Goal: Check status: Check status

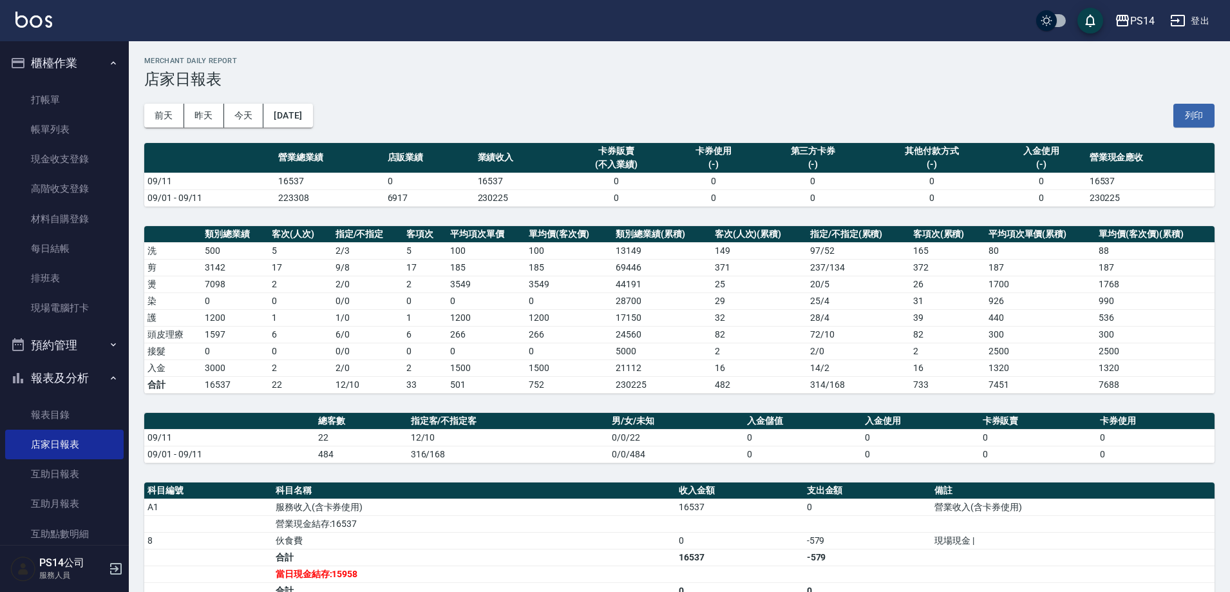
scroll to position [129, 0]
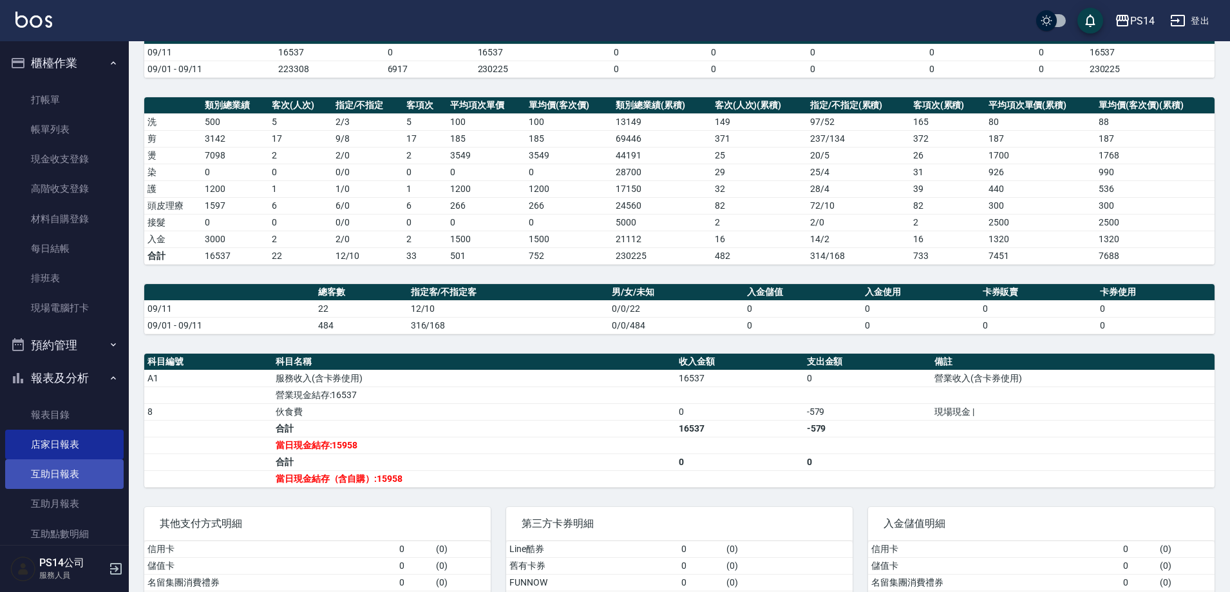
click at [43, 470] on link "互助日報表" at bounding box center [64, 474] width 119 height 30
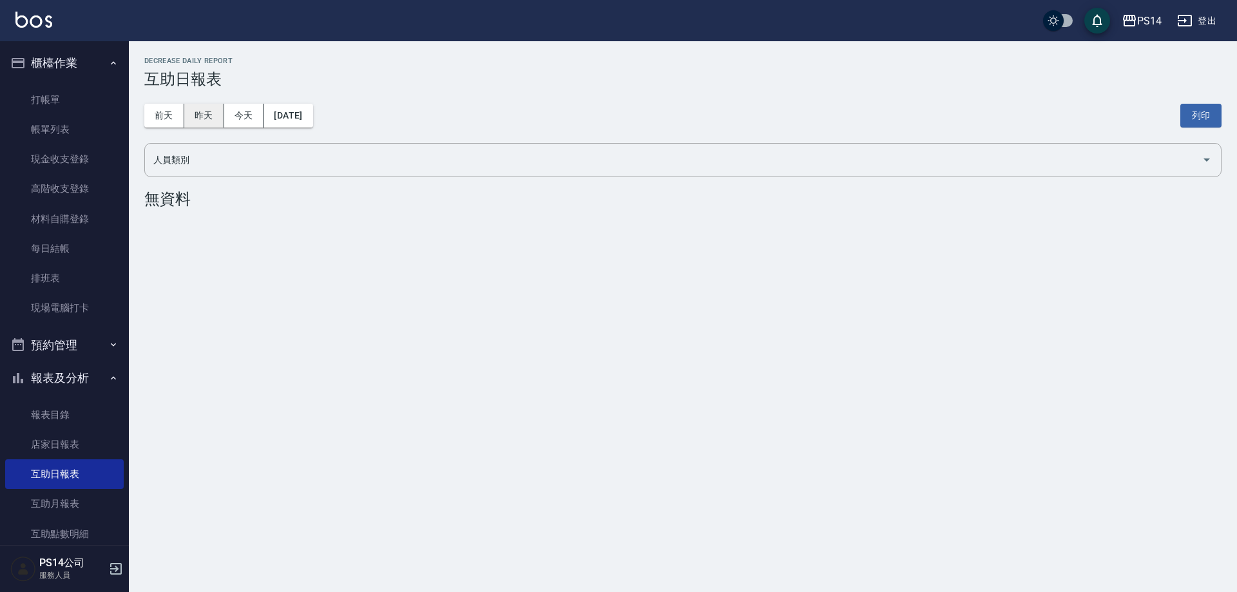
click at [213, 122] on button "昨天" at bounding box center [204, 116] width 40 height 24
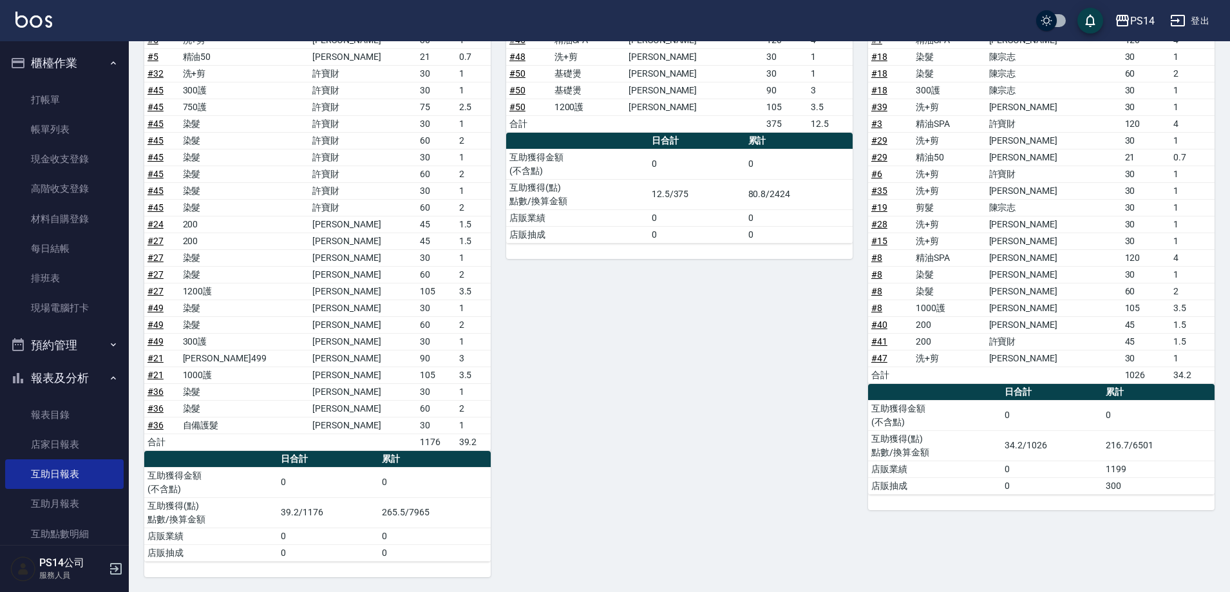
scroll to position [720, 0]
click at [743, 472] on div "28 [PERSON_NAME][DATE] 互助報表 # 項目 設計師 金額 點 # 46 精油SPA [PERSON_NAME]120 4 # 48 洗+…" at bounding box center [672, 270] width 362 height 611
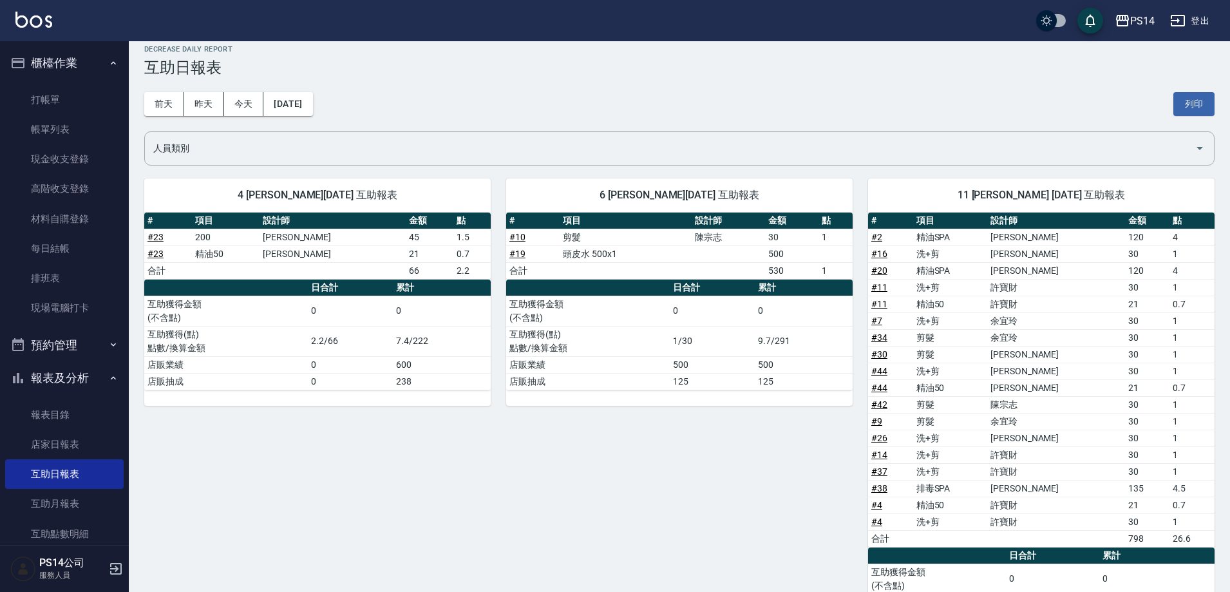
scroll to position [0, 0]
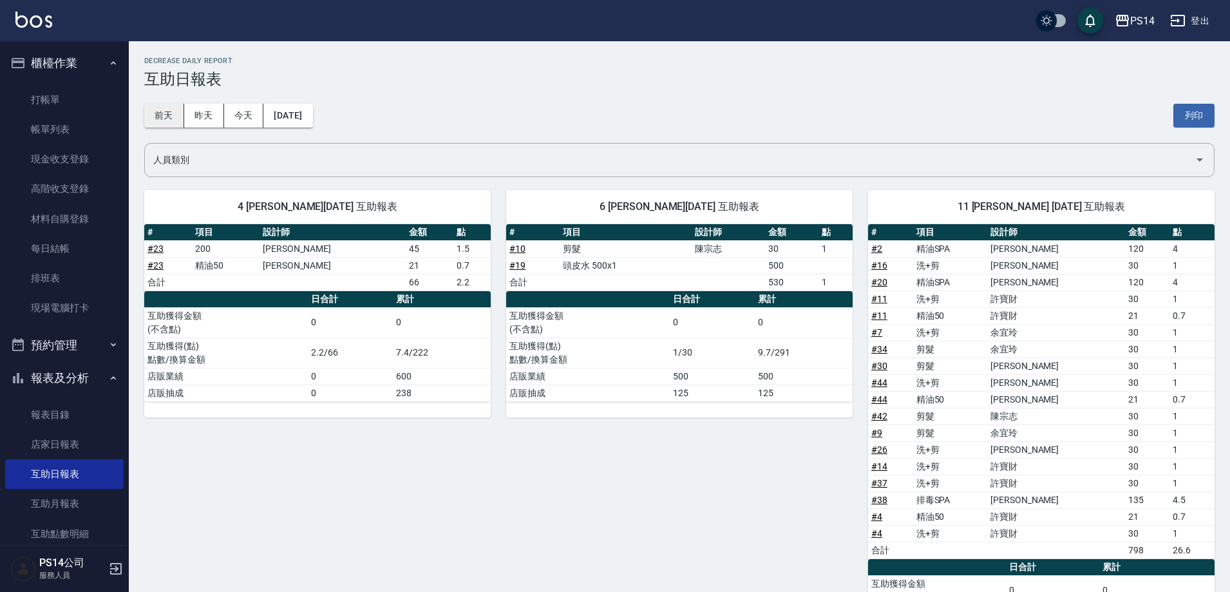
click at [148, 116] on button "前天" at bounding box center [164, 116] width 40 height 24
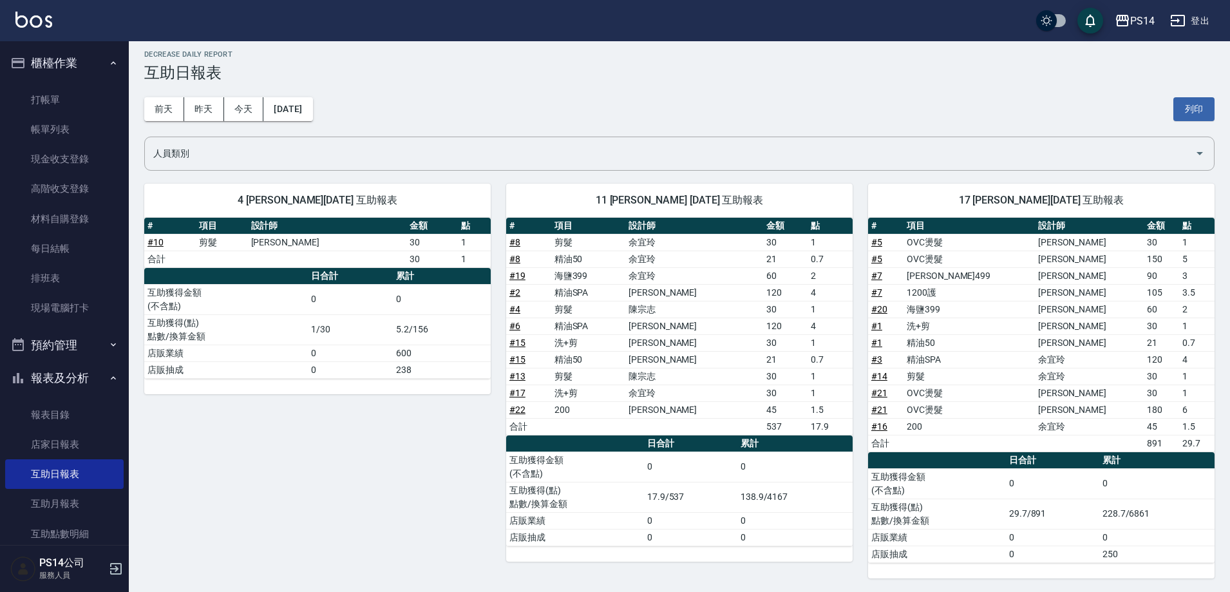
scroll to position [8, 0]
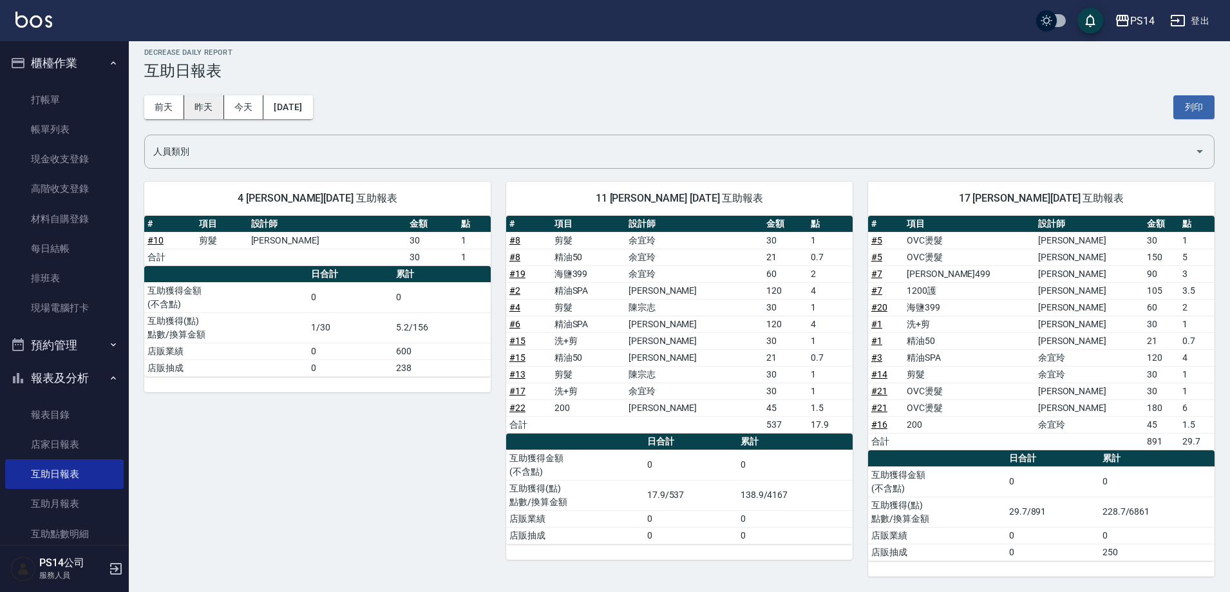
click at [193, 109] on button "昨天" at bounding box center [204, 107] width 40 height 24
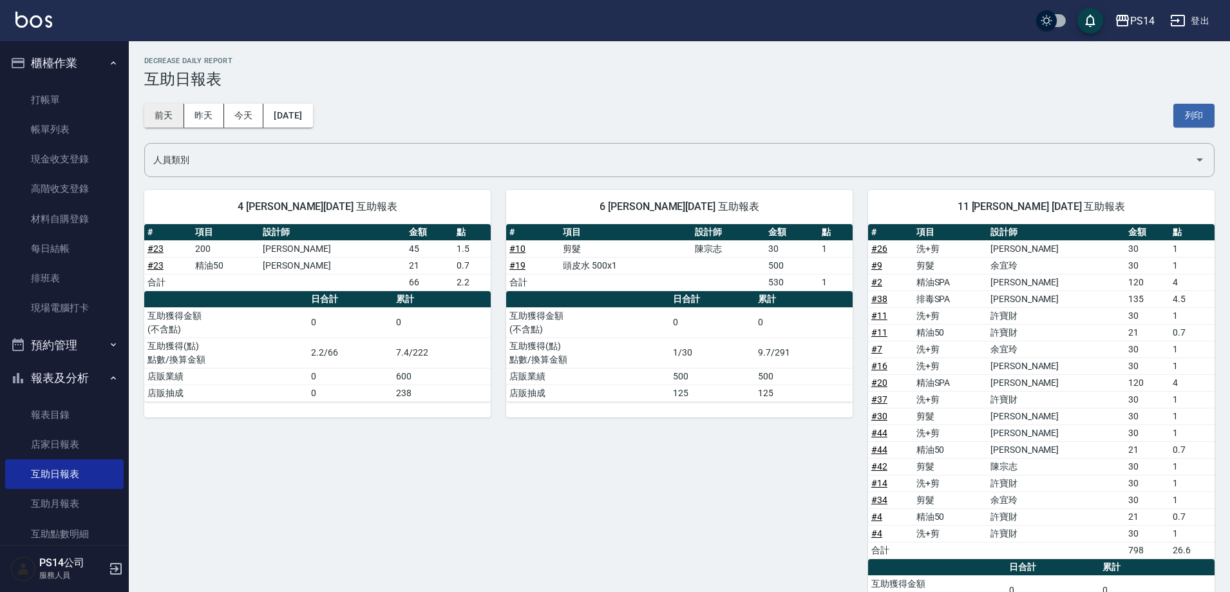
click at [179, 121] on button "前天" at bounding box center [164, 116] width 40 height 24
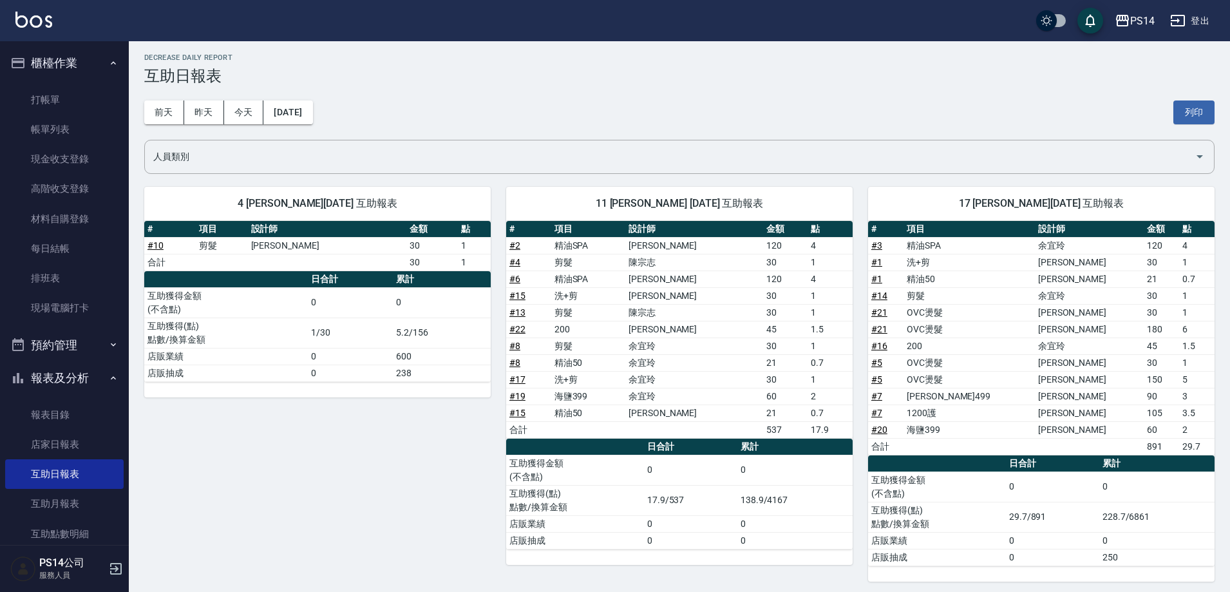
scroll to position [8, 0]
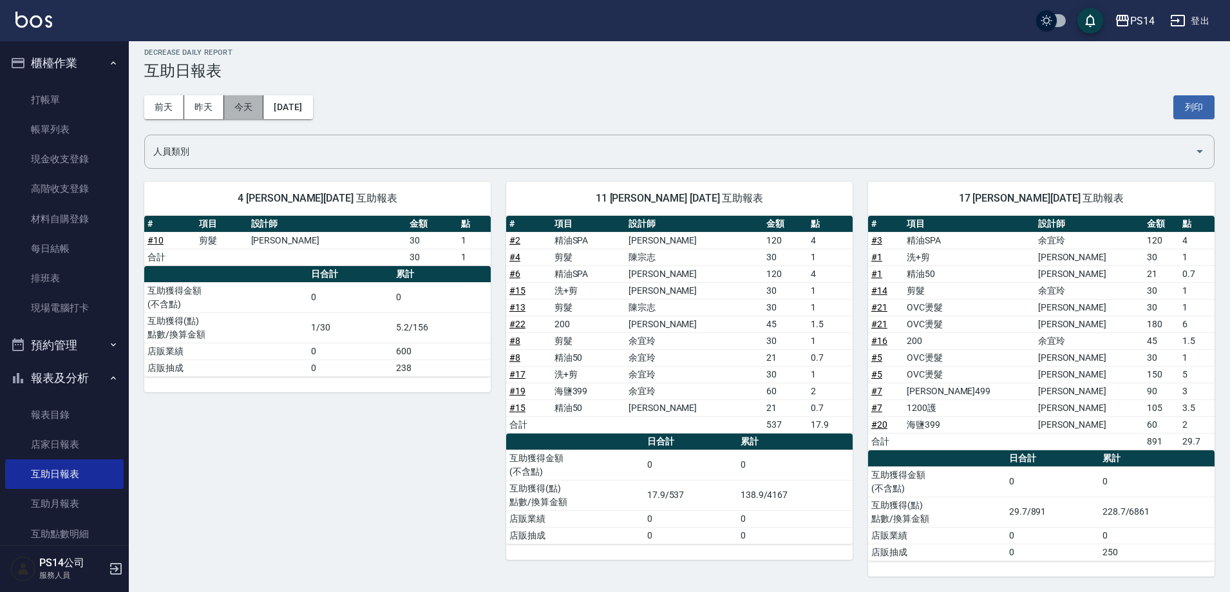
click at [257, 100] on button "今天" at bounding box center [244, 107] width 40 height 24
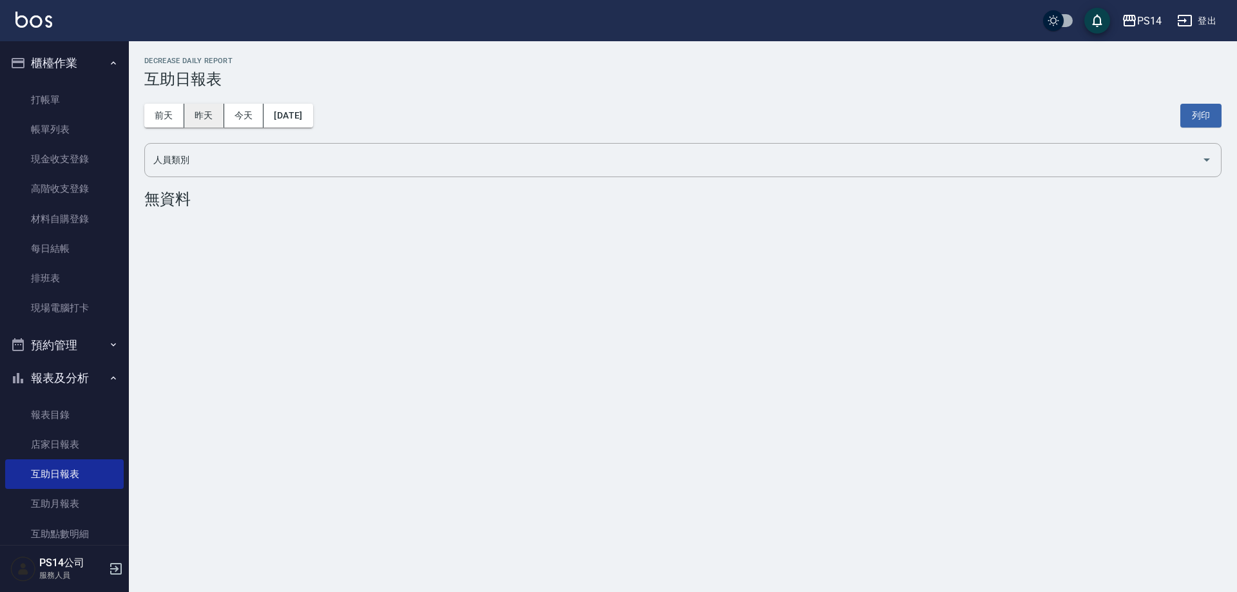
click at [216, 109] on button "昨天" at bounding box center [204, 116] width 40 height 24
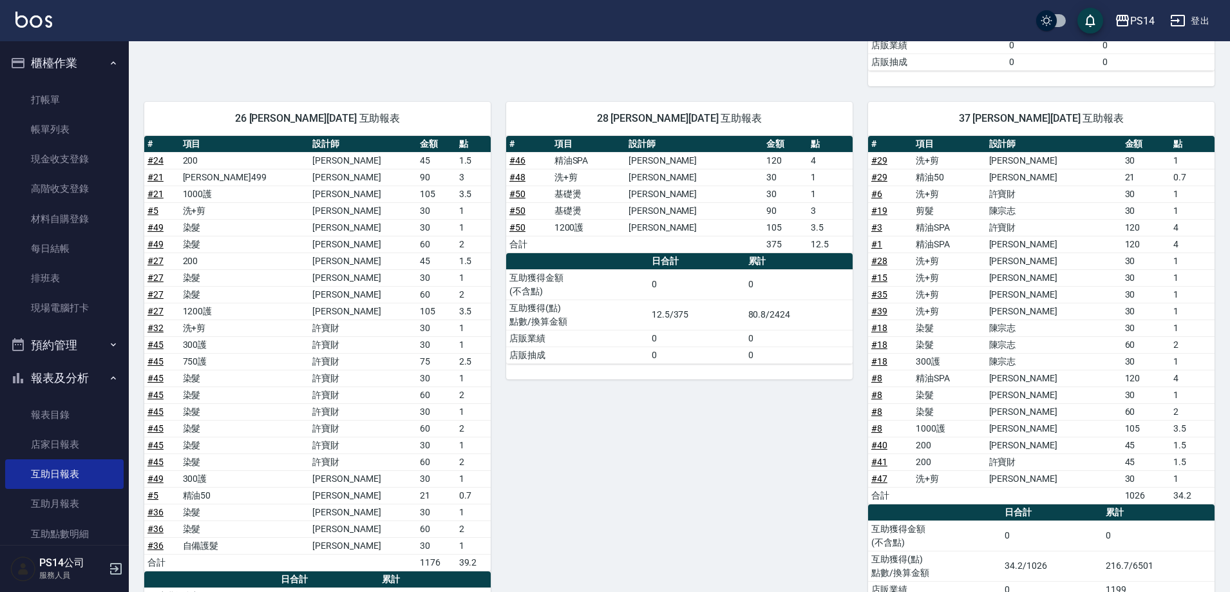
scroll to position [720, 0]
